Goal: Information Seeking & Learning: Learn about a topic

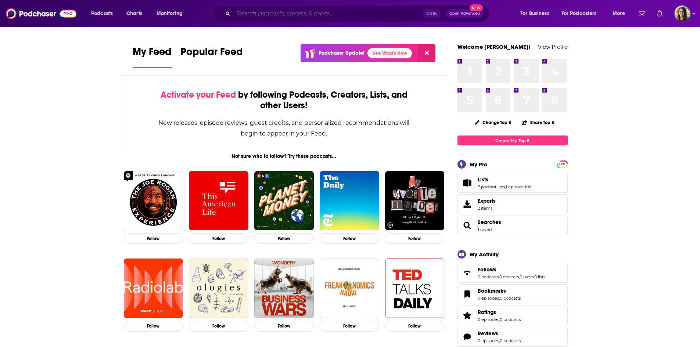
click at [275, 14] on input "Search podcasts, credits, & more..." at bounding box center [328, 14] width 190 height 12
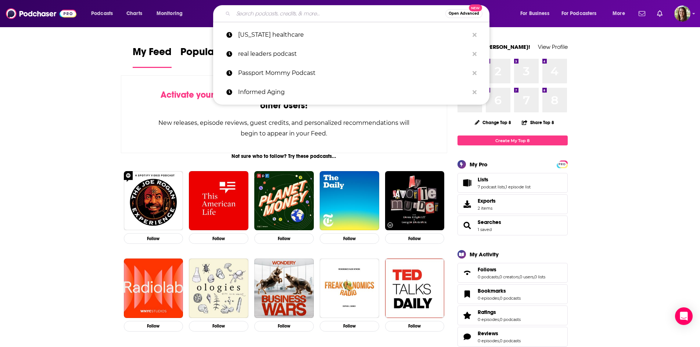
paste input "Fit Girl Magic"
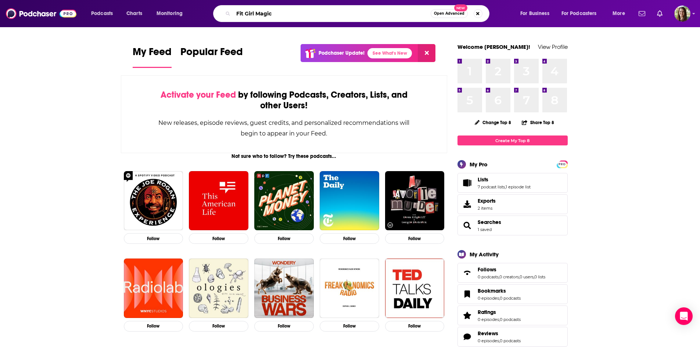
type input "Fit Girl Magic"
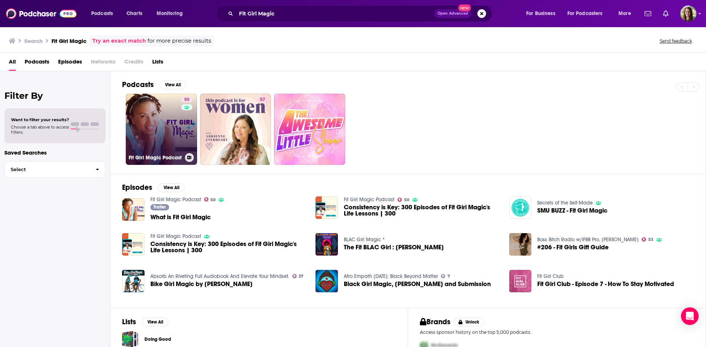
click at [171, 129] on link "50 Fit Girl Magic Podcast" at bounding box center [161, 129] width 71 height 71
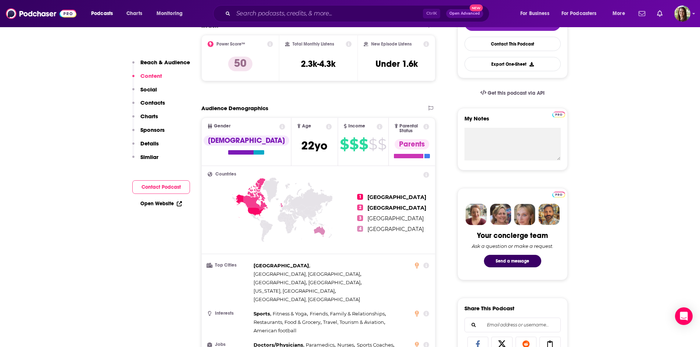
scroll to position [74, 0]
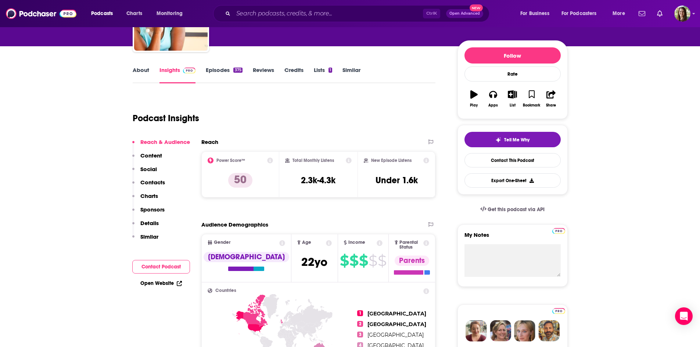
click at [349, 160] on icon at bounding box center [349, 161] width 6 height 6
drag, startPoint x: 307, startPoint y: 86, endPoint x: 318, endPoint y: 90, distance: 11.1
drag, startPoint x: 342, startPoint y: 183, endPoint x: 302, endPoint y: 182, distance: 40.1
click at [302, 182] on div "Total Monthly Listens 2.3k-4.3k" at bounding box center [318, 175] width 67 height 34
copy h3 "2.3k-4.3k"
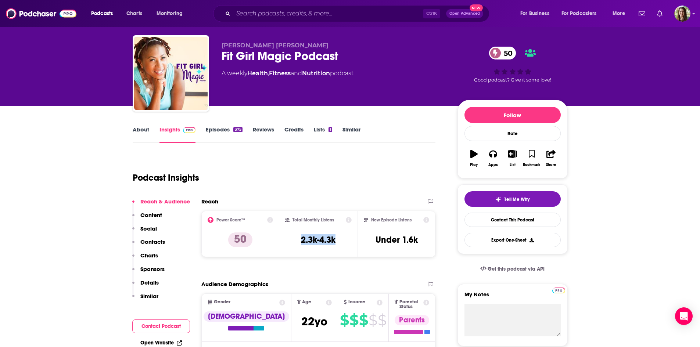
scroll to position [37, 0]
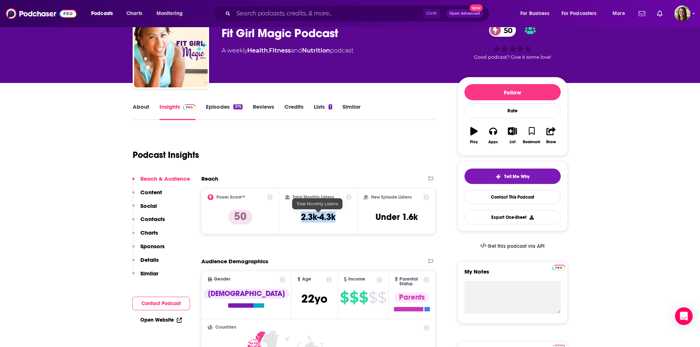
copy h3 "2.3k-4.3k"
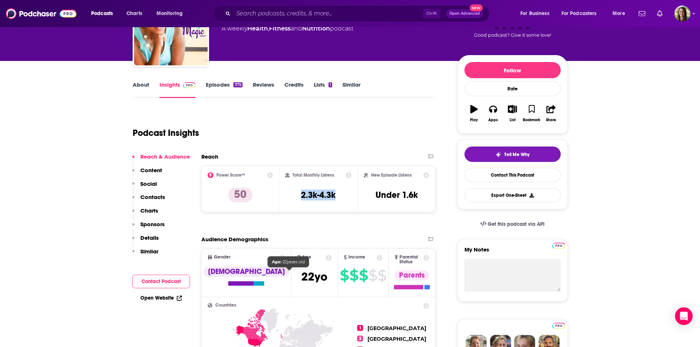
scroll to position [0, 0]
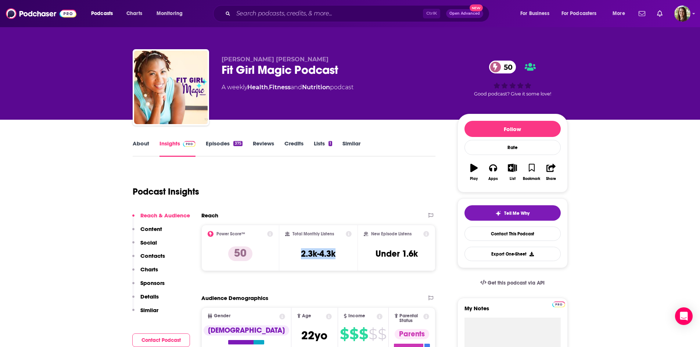
click at [225, 145] on link "Episodes 375" at bounding box center [224, 148] width 36 height 17
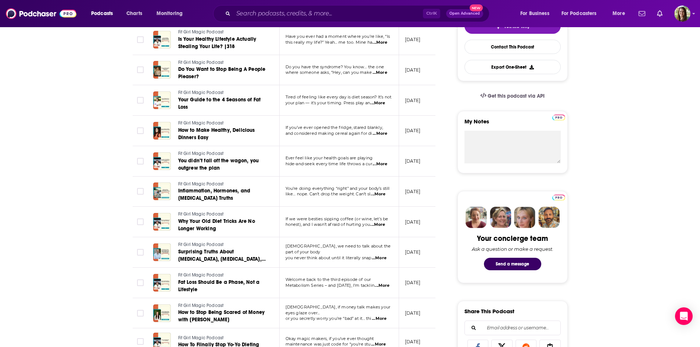
scroll to position [184, 0]
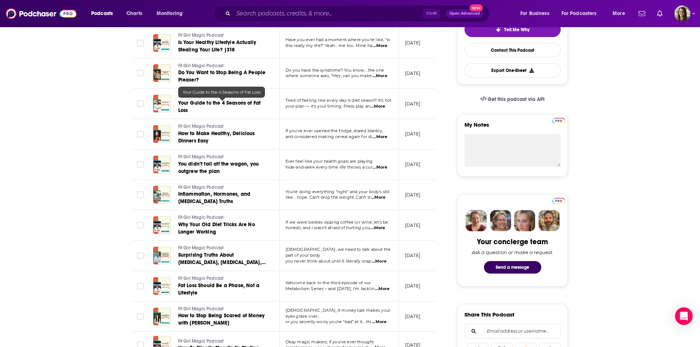
click at [238, 105] on span "Your Guide to the 4 Seasons of Fat Loss" at bounding box center [219, 107] width 83 height 14
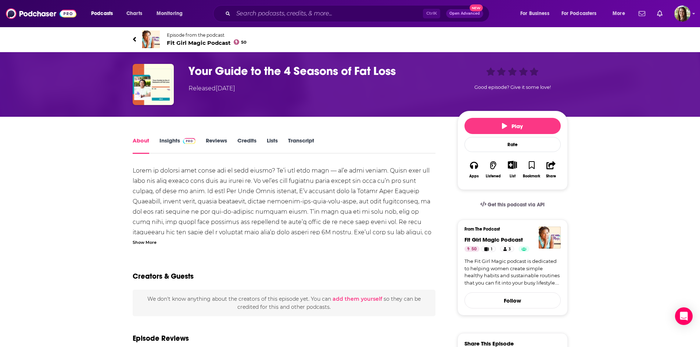
click at [170, 138] on link "Insights" at bounding box center [178, 145] width 36 height 17
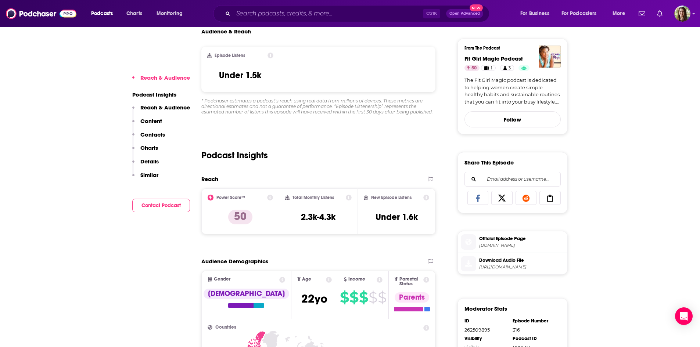
scroll to position [184, 0]
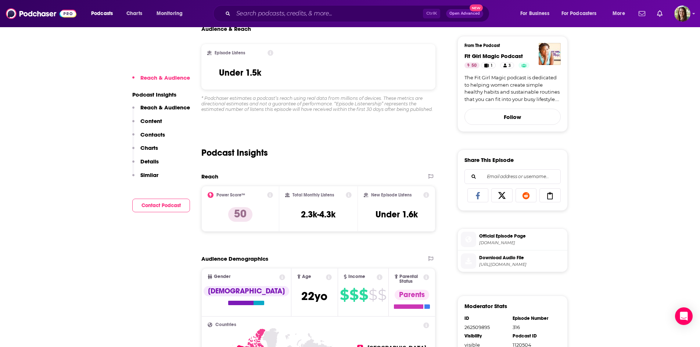
click at [428, 195] on icon at bounding box center [427, 195] width 6 height 6
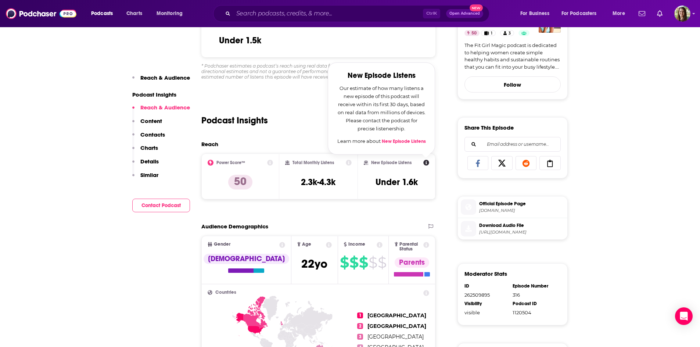
scroll to position [257, 0]
